Goal: Task Accomplishment & Management: Manage account settings

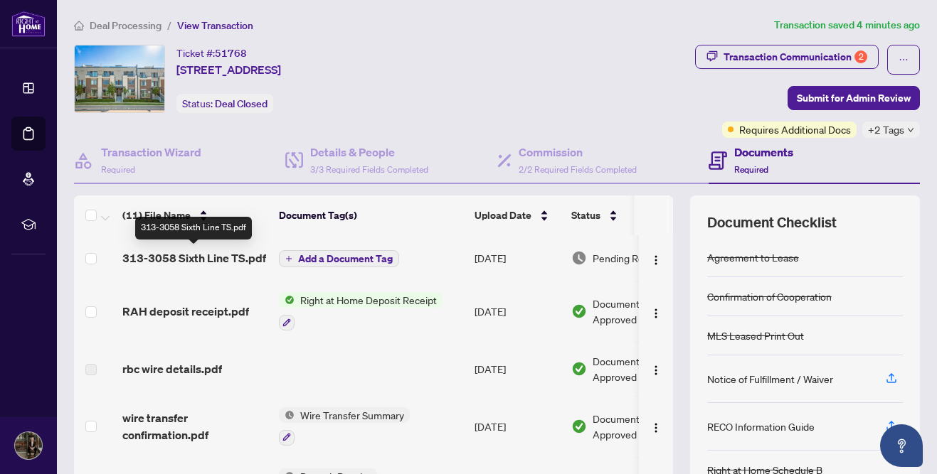
click at [217, 258] on span "313-3058 Sixth Line TS.pdf" at bounding box center [194, 258] width 144 height 17
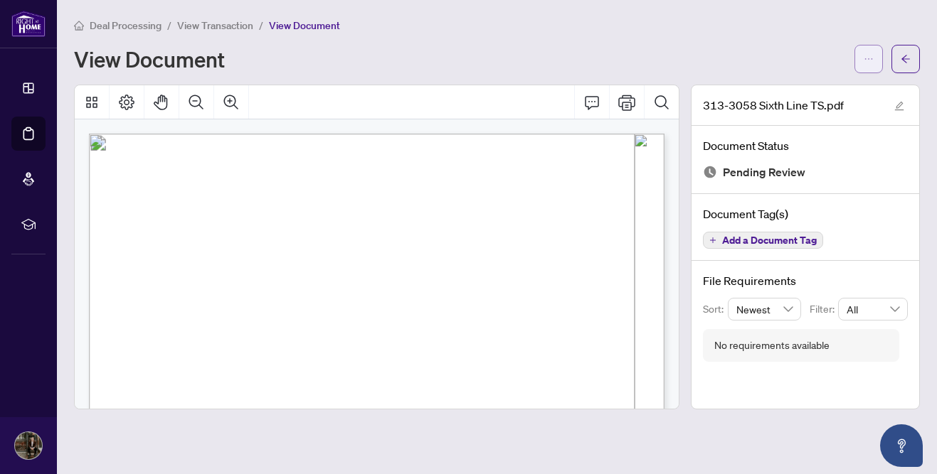
click at [861, 60] on button "button" at bounding box center [868, 59] width 28 height 28
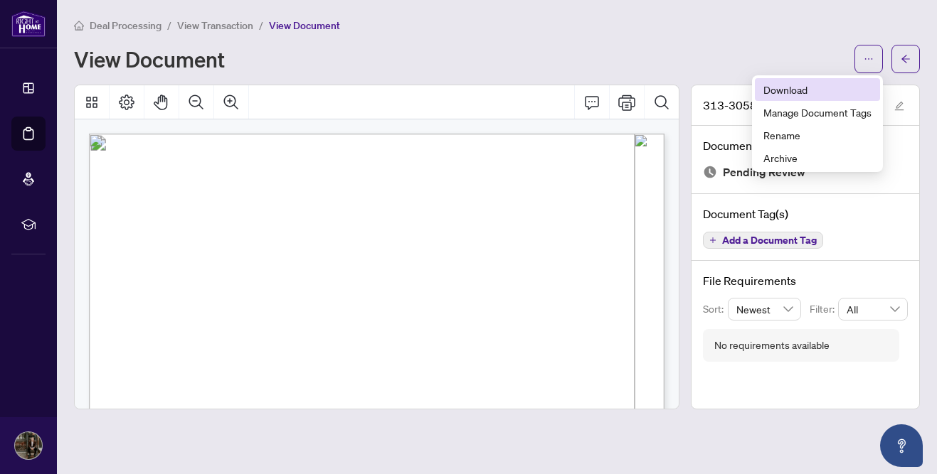
click at [781, 92] on span "Download" at bounding box center [817, 90] width 108 height 16
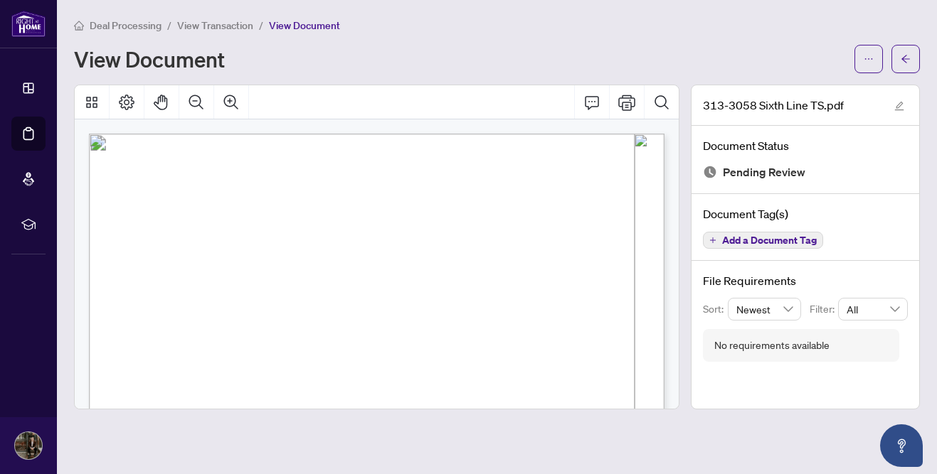
scroll to position [484, 0]
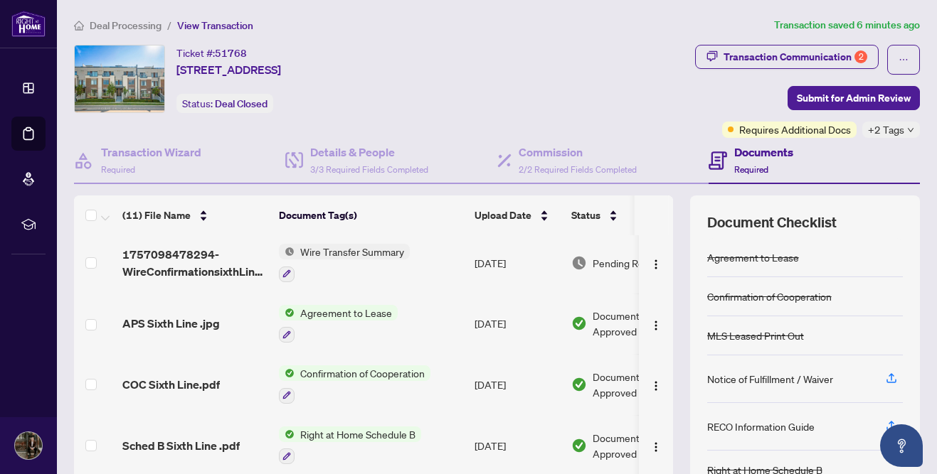
scroll to position [121, 0]
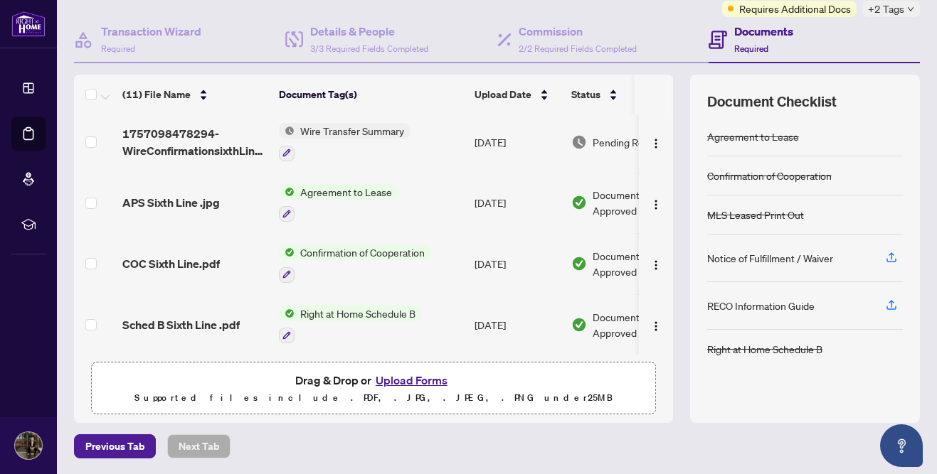
click at [412, 378] on button "Upload Forms" at bounding box center [411, 380] width 80 height 18
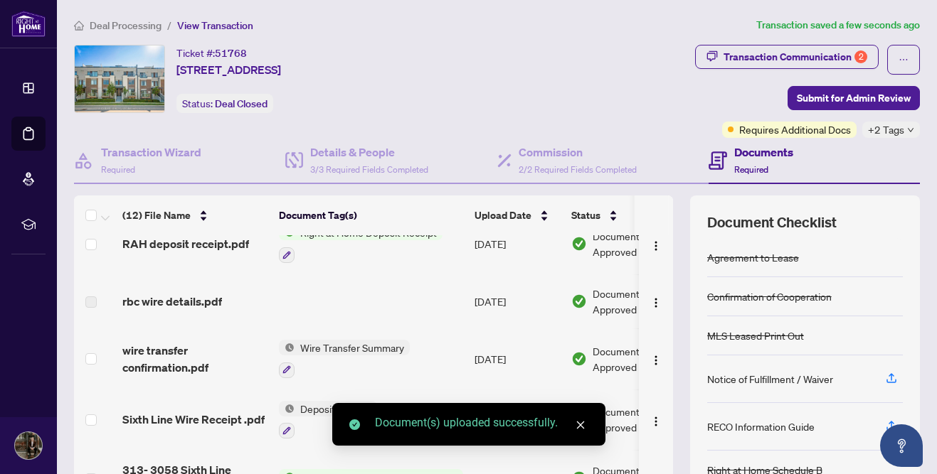
scroll to position [0, 0]
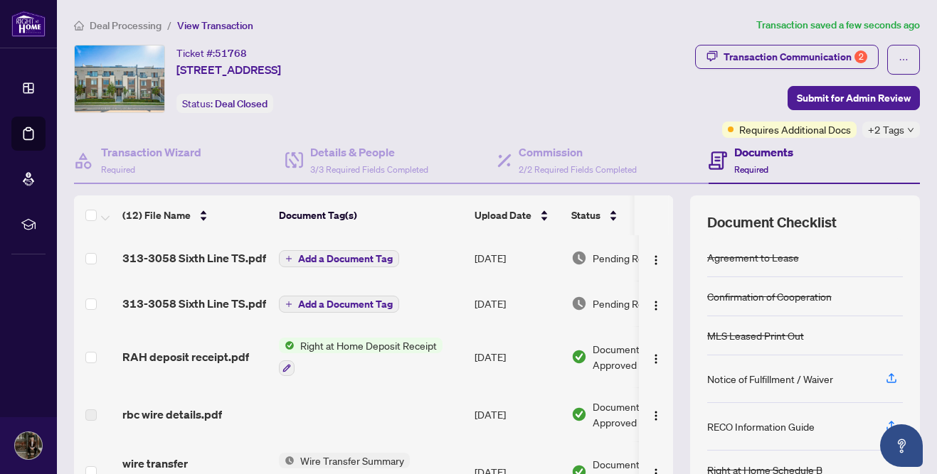
click at [323, 255] on span "Add a Document Tag" at bounding box center [345, 259] width 95 height 10
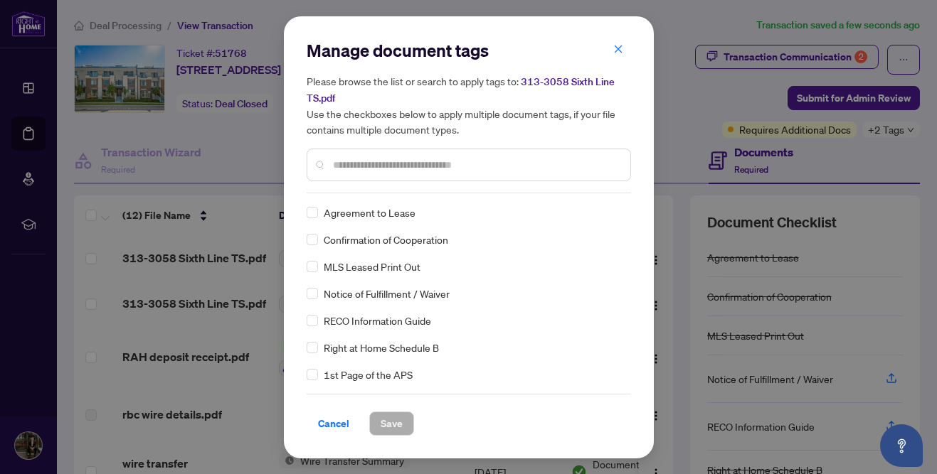
click at [381, 166] on input "text" at bounding box center [476, 165] width 286 height 16
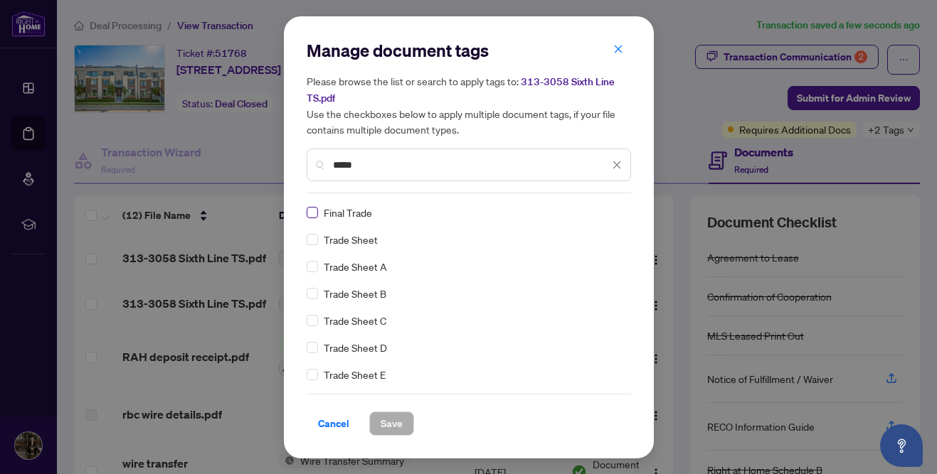
type input "*****"
click at [395, 421] on span "Save" at bounding box center [391, 423] width 22 height 23
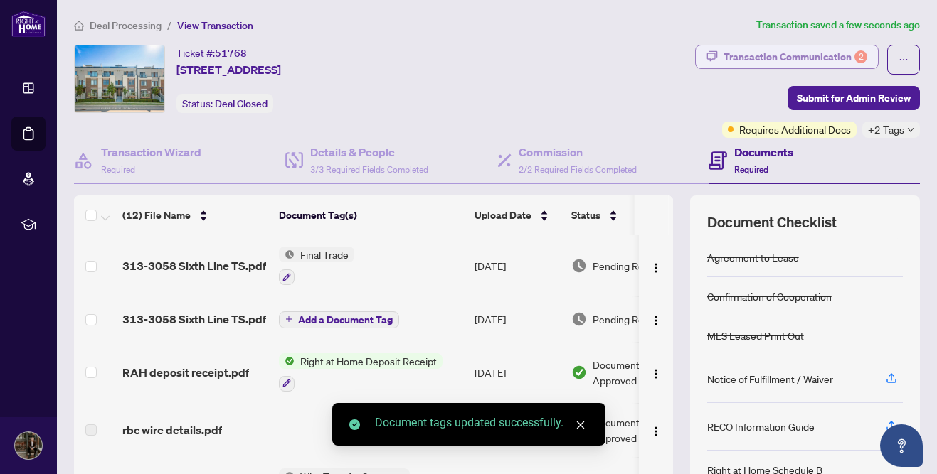
click at [755, 58] on div "Transaction Communication 2" at bounding box center [795, 57] width 144 height 23
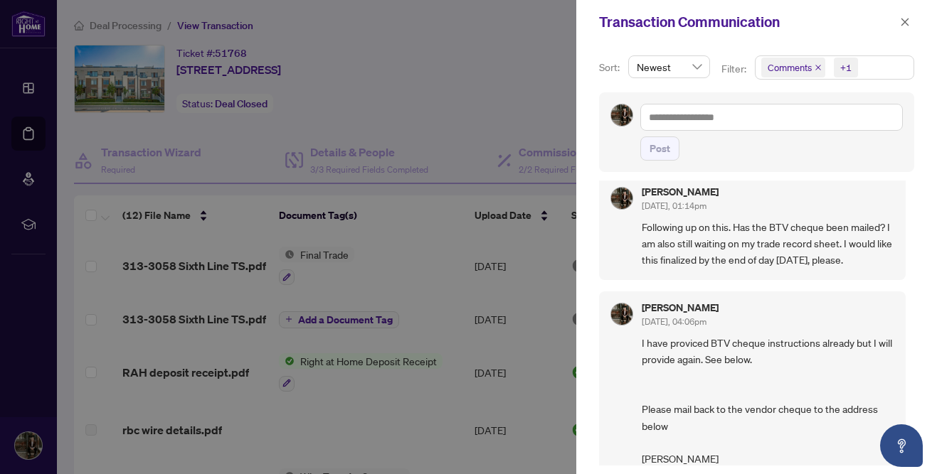
scroll to position [824, 0]
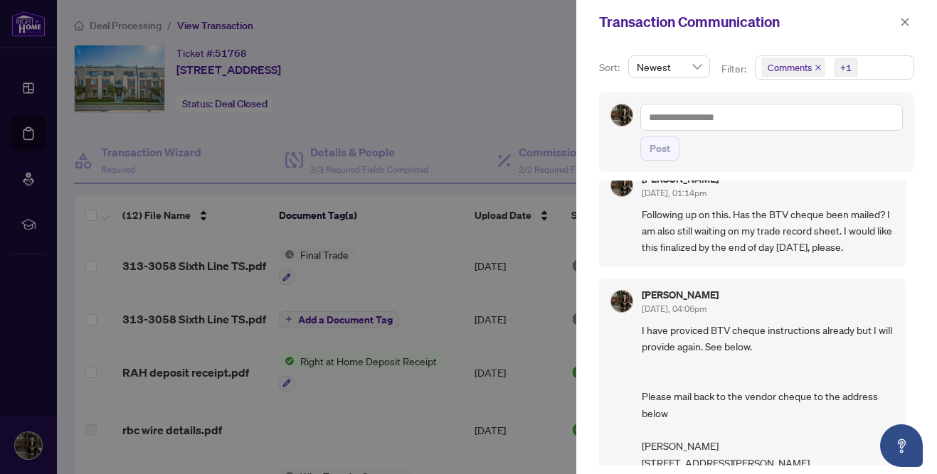
click at [461, 128] on div at bounding box center [468, 237] width 937 height 474
